Goal: Navigation & Orientation: Understand site structure

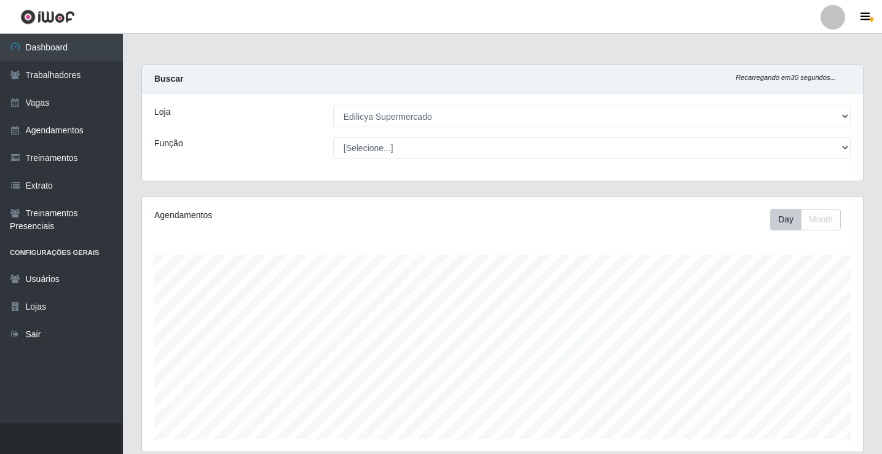
select select "460"
click at [50, 285] on link "Usuários" at bounding box center [61, 279] width 123 height 28
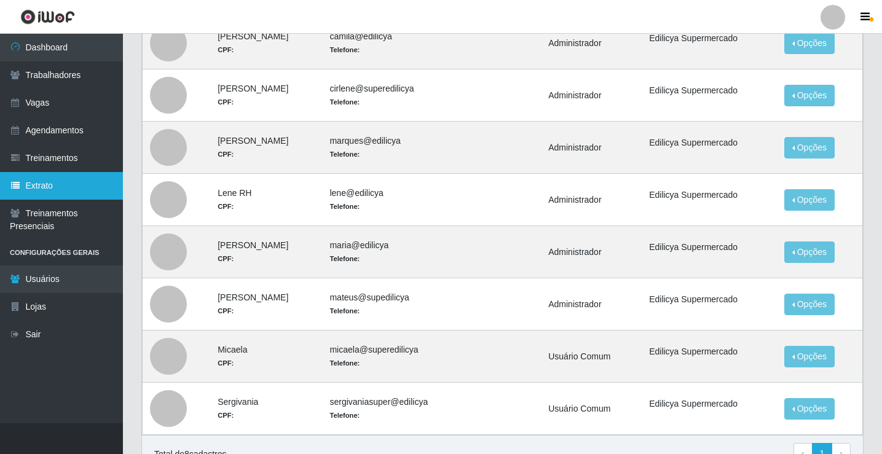
scroll to position [123, 0]
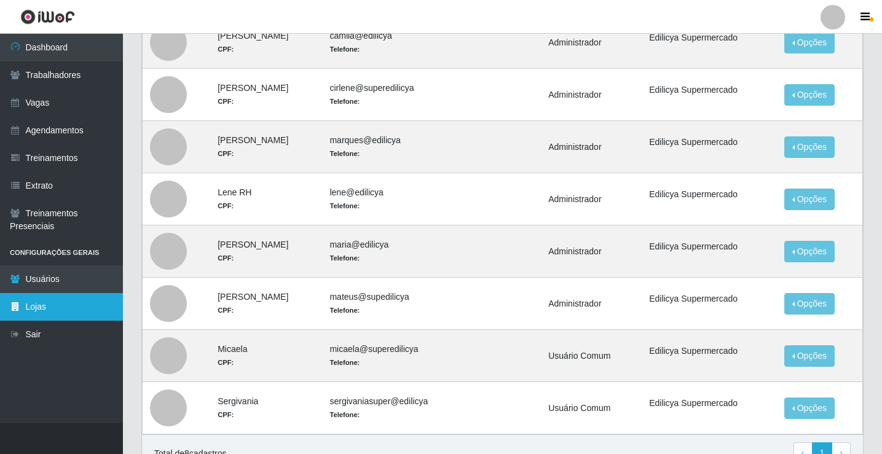
click at [44, 307] on link "Lojas" at bounding box center [61, 307] width 123 height 28
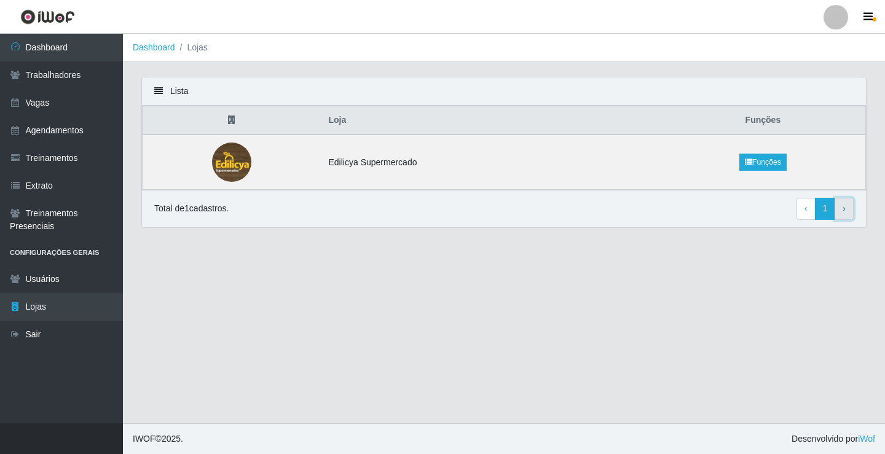
click at [843, 213] on span "›" at bounding box center [844, 208] width 3 height 10
click at [61, 82] on link "Trabalhadores" at bounding box center [61, 75] width 123 height 28
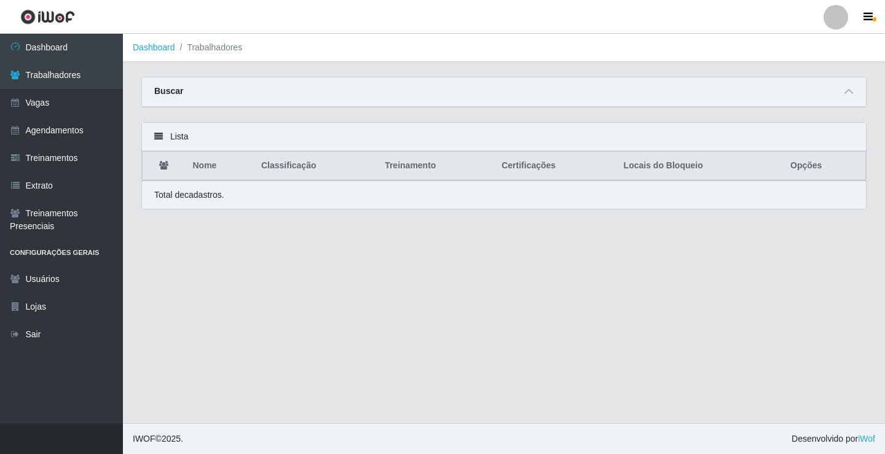
click at [206, 167] on th "Nome" at bounding box center [220, 166] width 68 height 29
